Goal: Transaction & Acquisition: Obtain resource

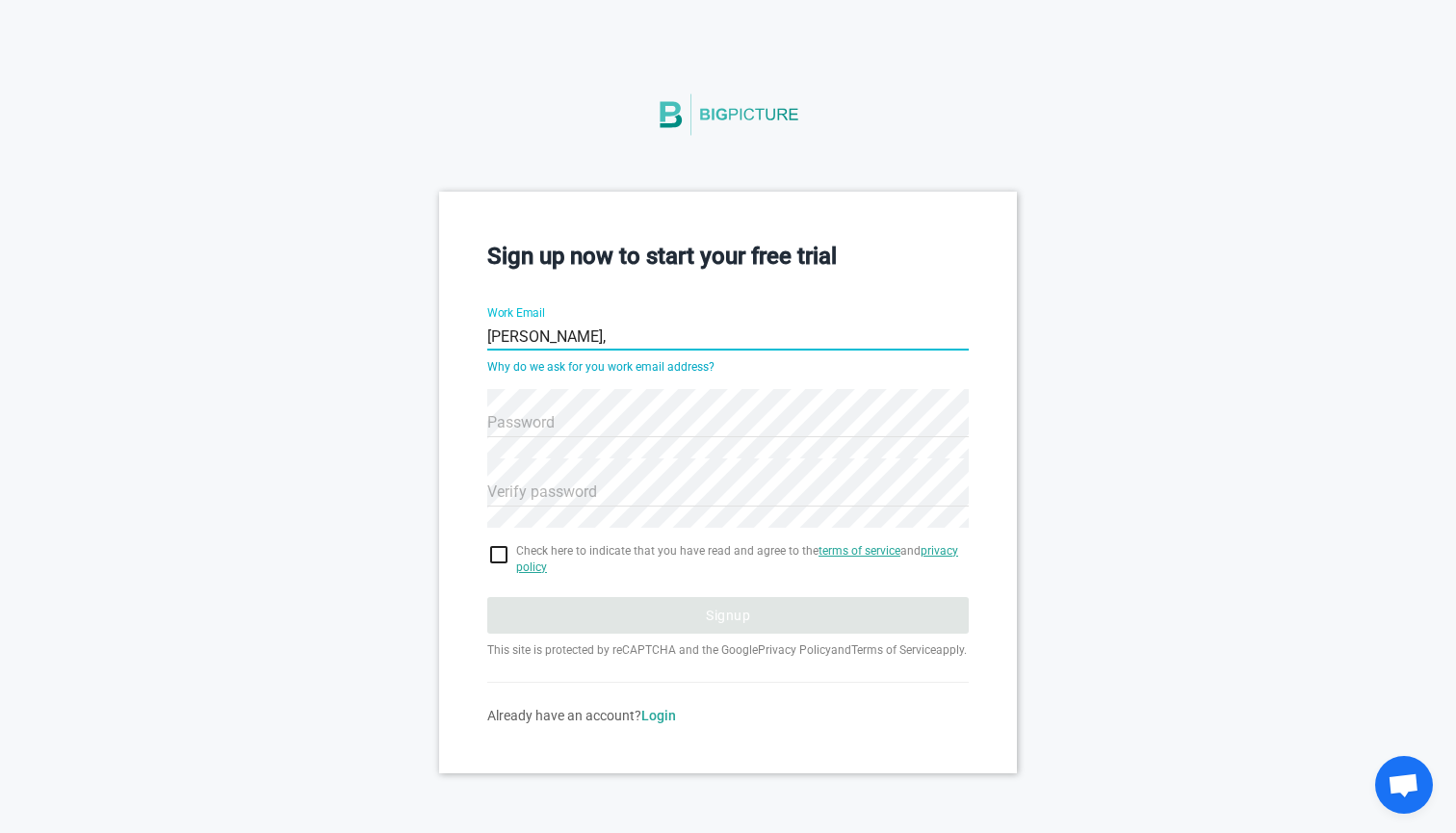
click at [499, 325] on input "Louis," at bounding box center [728, 338] width 482 height 70
click at [545, 328] on input "louis," at bounding box center [728, 338] width 482 height 70
type input "louis.mutricy@skypher.co"
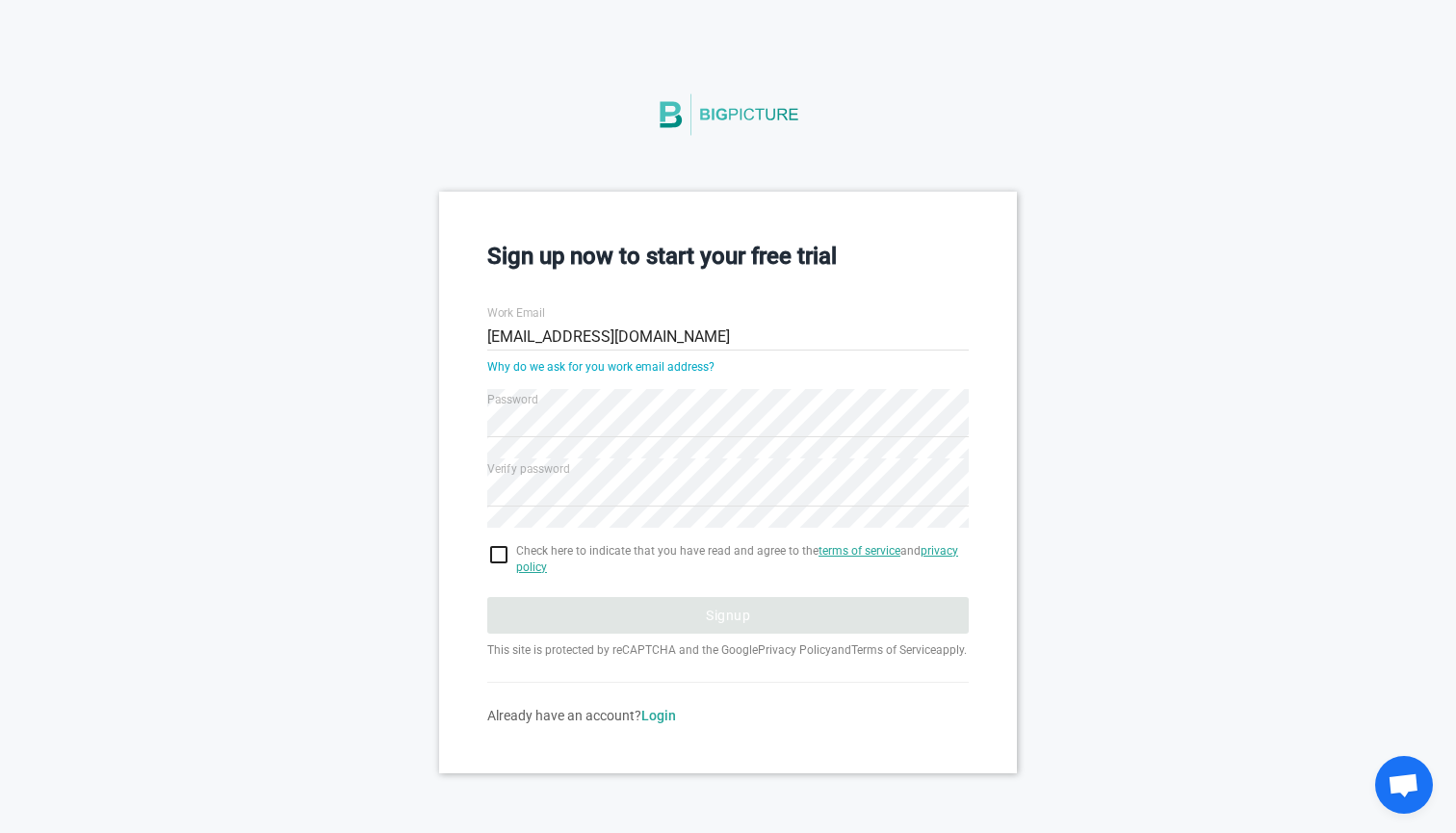
click at [990, 514] on div "Sign up now to start your free trial Work Email louis.mutricy@skypher.co Why do…" at bounding box center [728, 482] width 578 height 580
click at [503, 544] on input "checkbox" at bounding box center [728, 554] width 482 height 23
checkbox input "true"
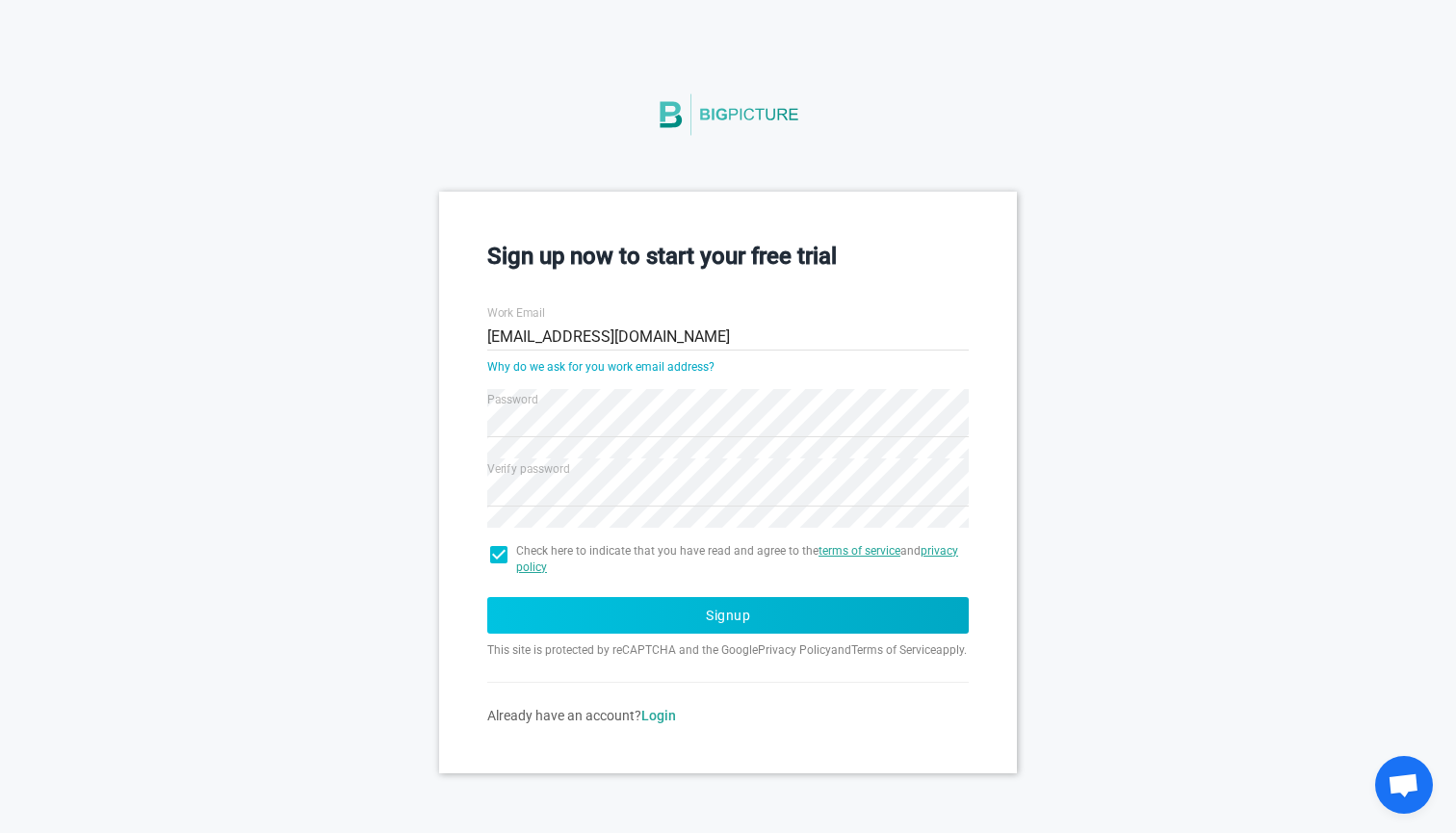
click at [604, 613] on button "Signup" at bounding box center [728, 615] width 482 height 37
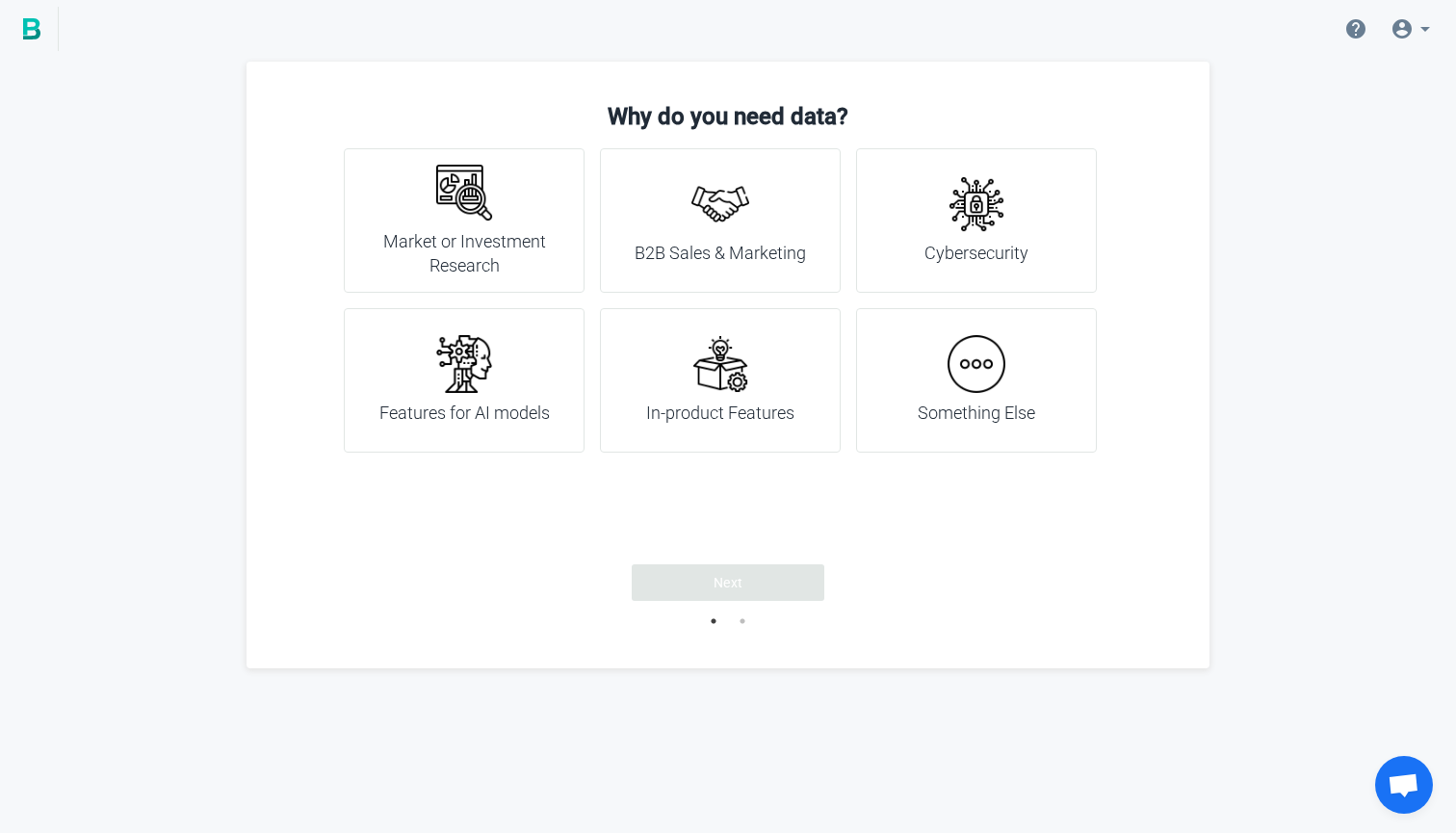
click at [501, 421] on h4 "Features for AI models" at bounding box center [464, 413] width 170 height 25
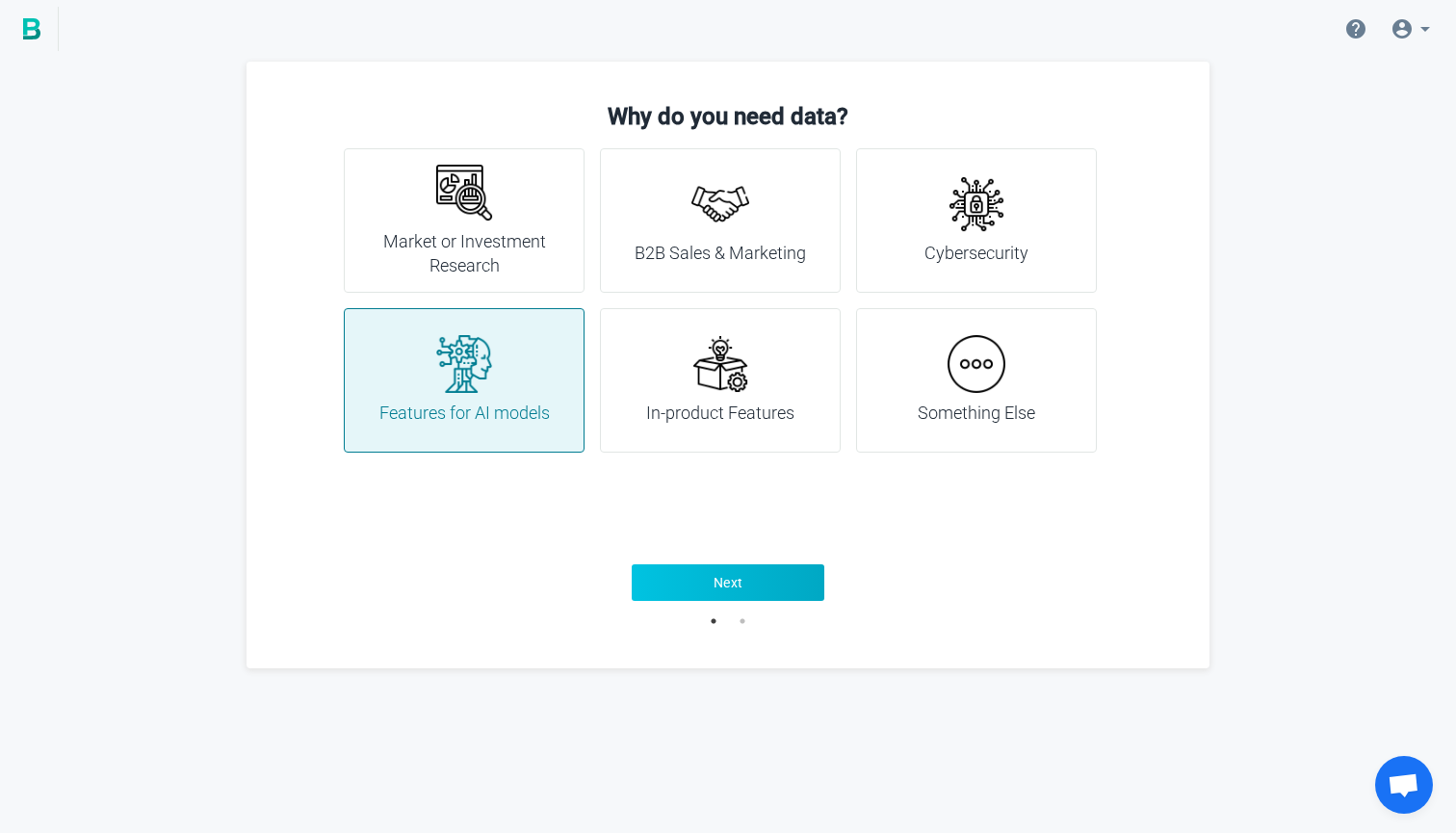
click at [720, 579] on span "Next" at bounding box center [728, 582] width 30 height 19
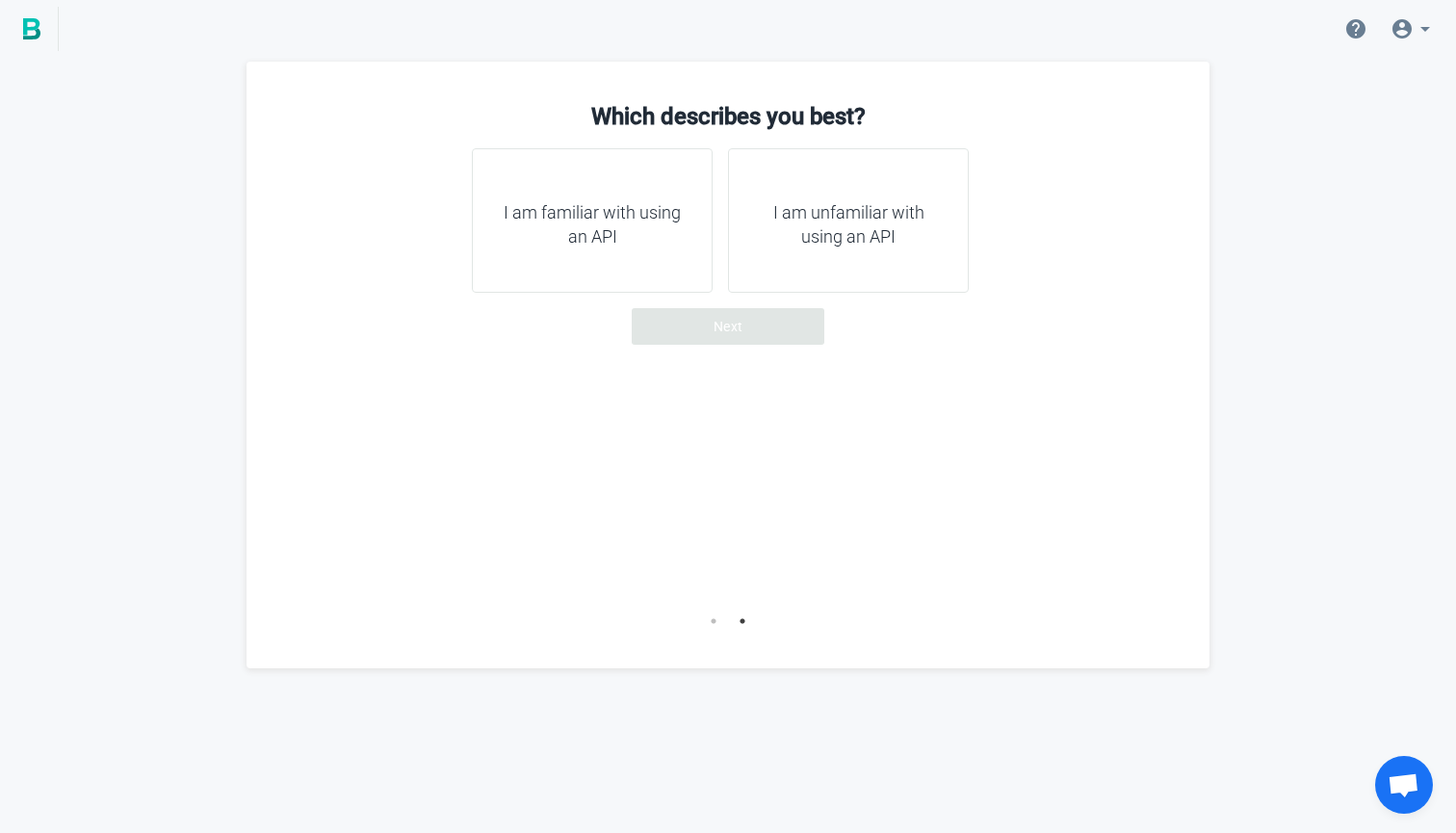
click at [626, 251] on div "I am familiar with using an API" at bounding box center [592, 220] width 241 height 144
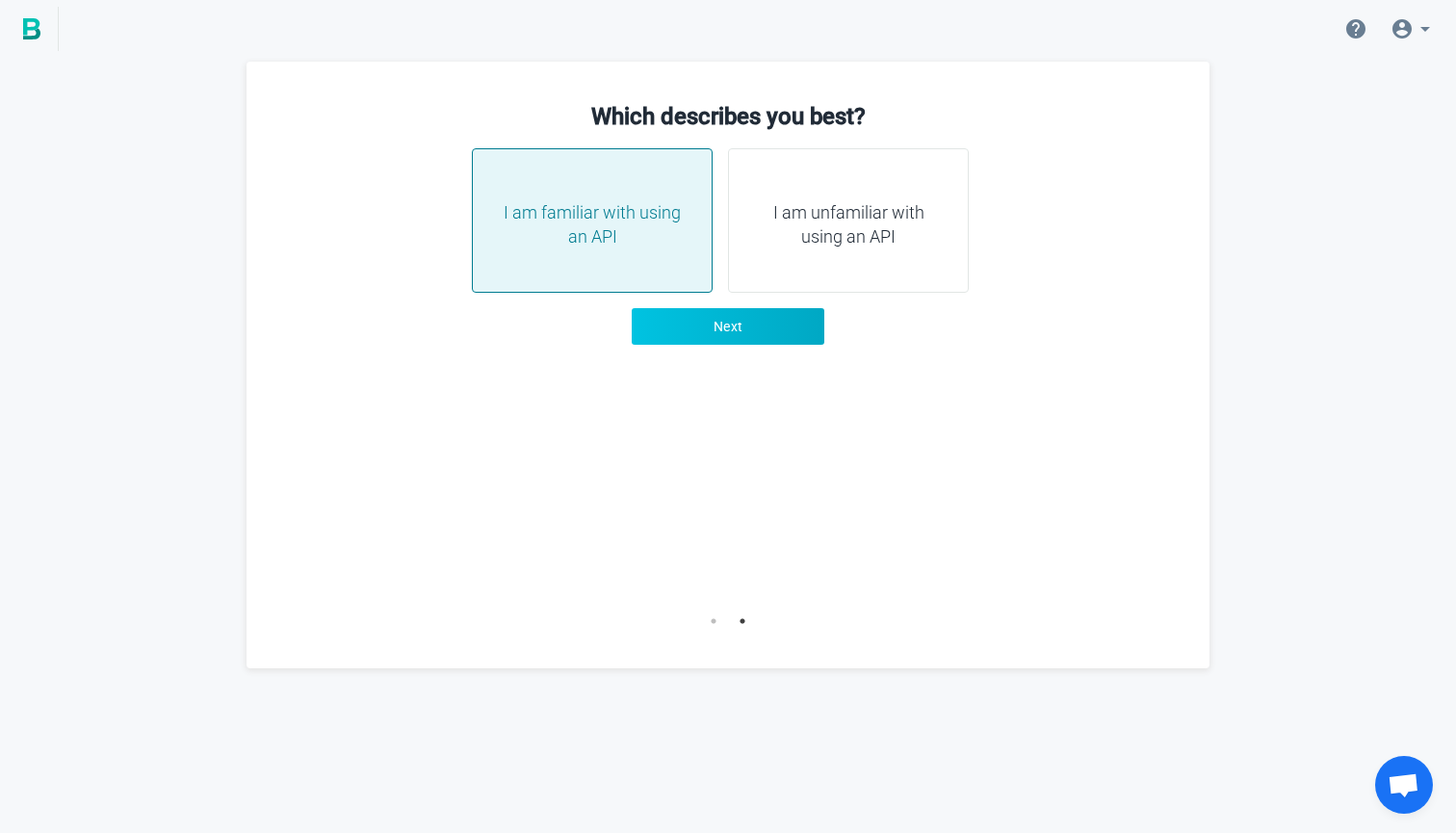
click at [725, 319] on span "Next" at bounding box center [728, 326] width 30 height 19
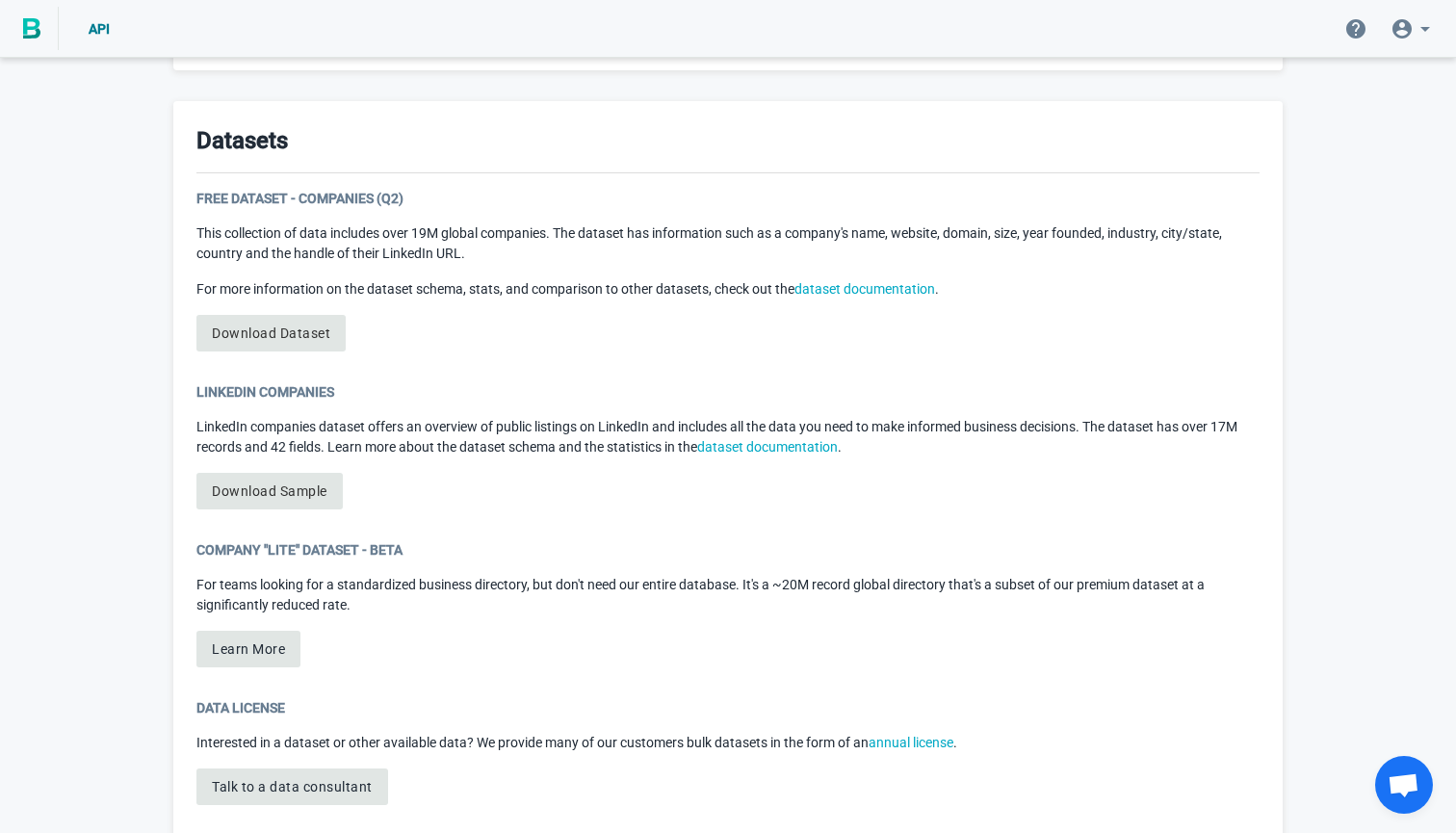
scroll to position [953, 0]
click at [273, 323] on link "Download Dataset" at bounding box center [271, 332] width 149 height 37
click at [303, 331] on link "Download Dataset" at bounding box center [271, 332] width 149 height 37
click at [655, 373] on div "Datasets Free Dataset - Companies (Q2) This collection of data includes over 19…" at bounding box center [728, 479] width 1110 height 758
click at [270, 328] on link "Download Dataset" at bounding box center [271, 332] width 149 height 37
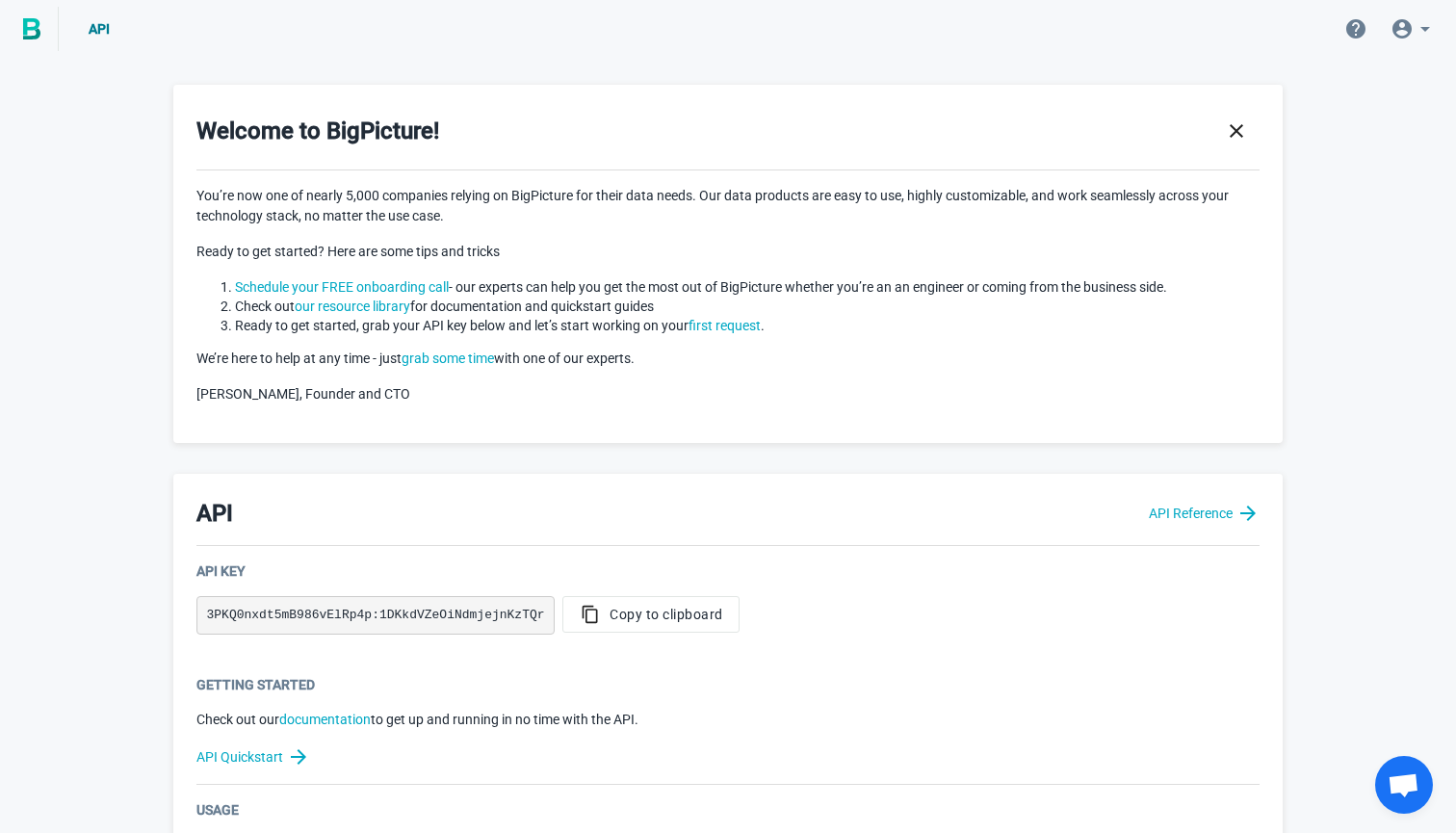
scroll to position [0, 0]
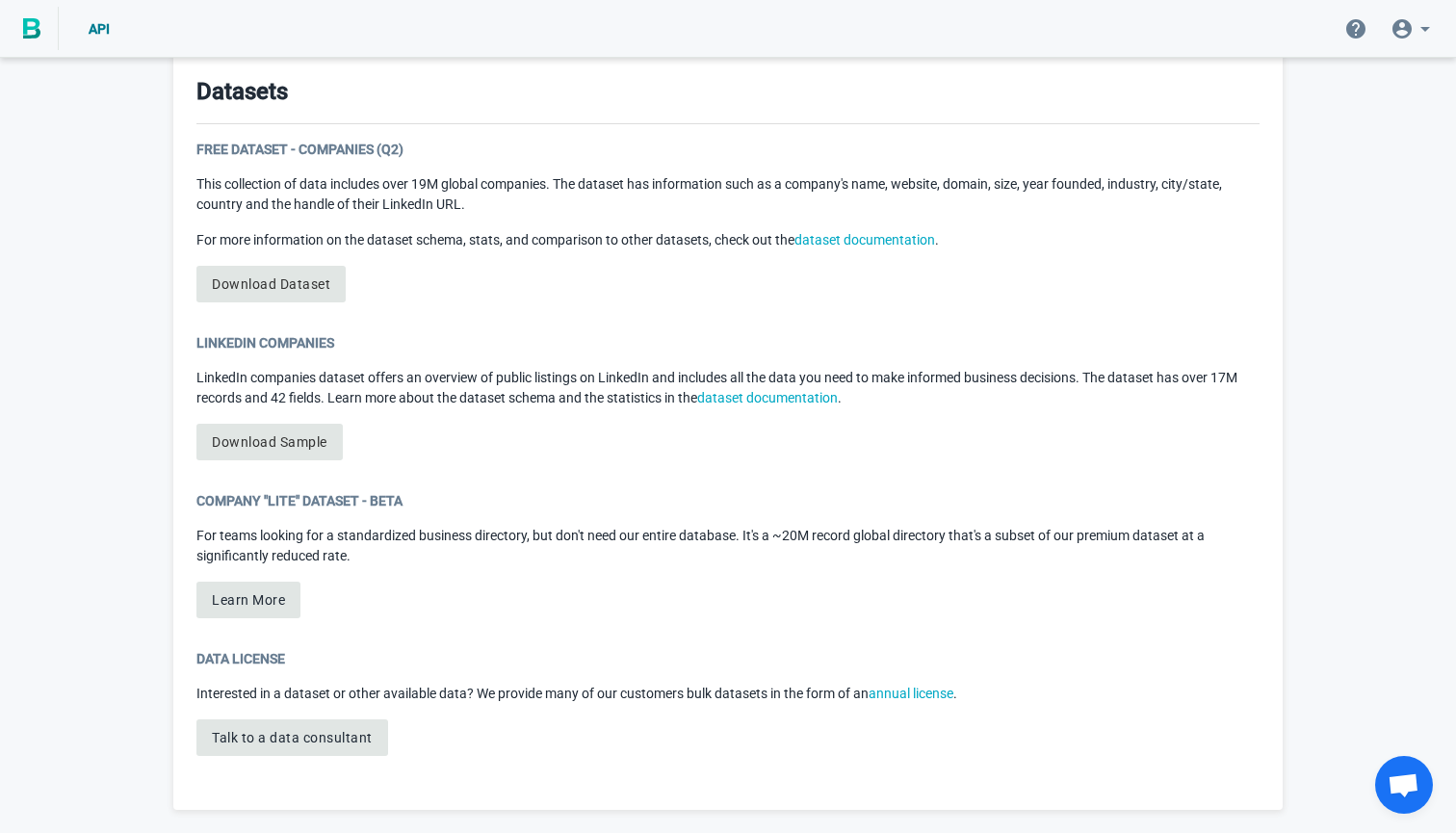
scroll to position [999, 0]
click at [294, 288] on link "Download Dataset" at bounding box center [271, 286] width 149 height 37
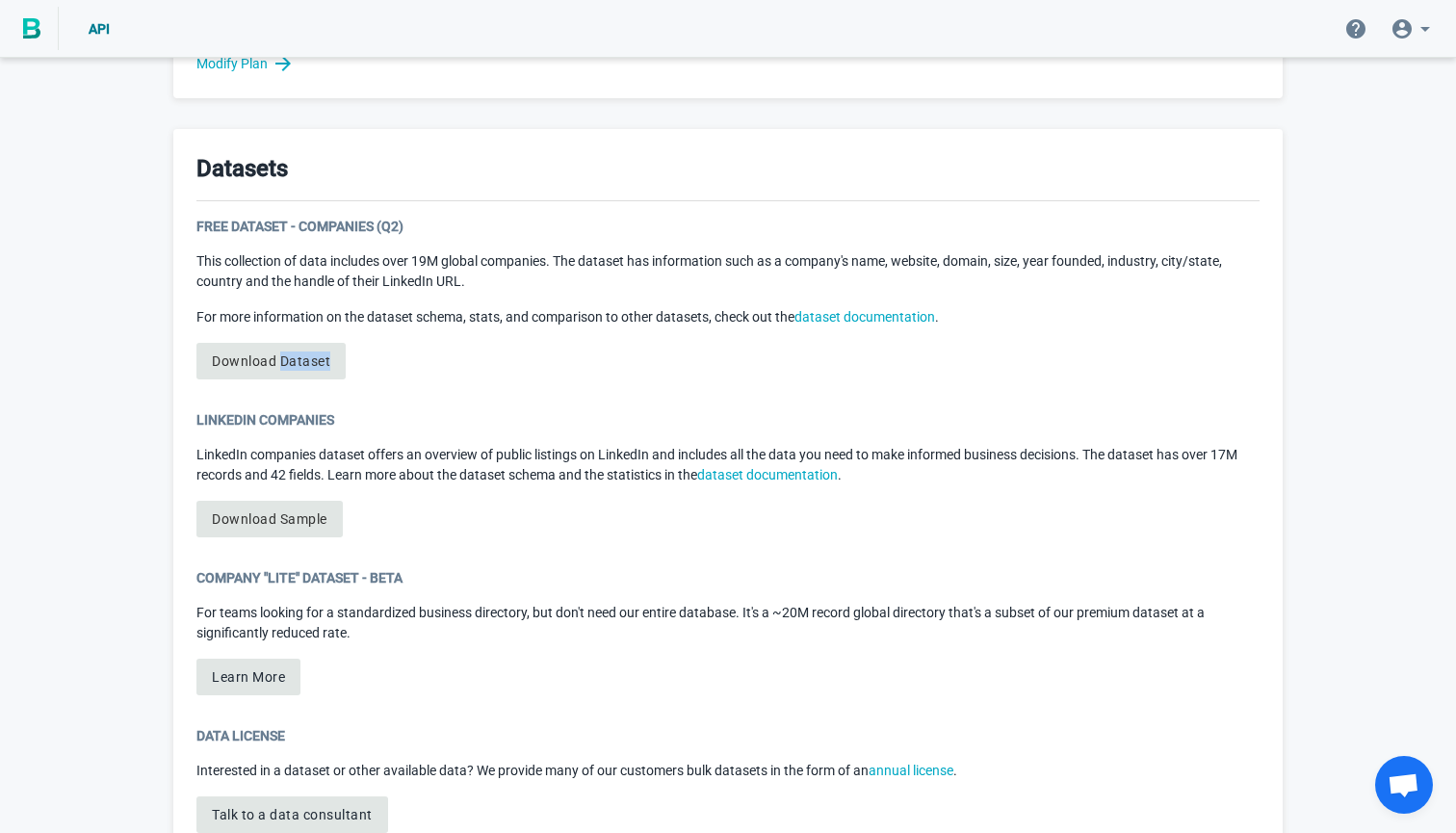
scroll to position [913, 0]
